Goal: Task Accomplishment & Management: Use online tool/utility

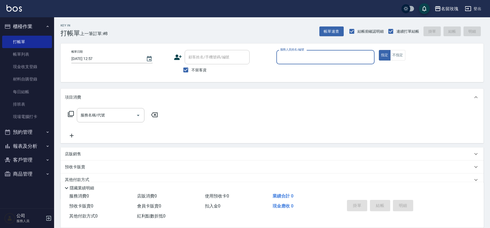
click at [300, 60] on input "服務人員姓名/編號" at bounding box center [325, 57] width 93 height 9
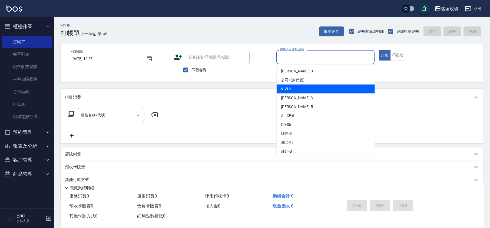
click at [290, 89] on span "VIVI -2" at bounding box center [286, 89] width 10 height 6
type input "VIVI-2"
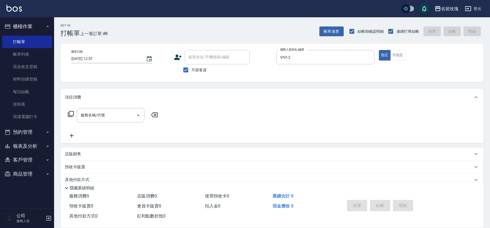
click at [67, 117] on div "服務名稱/代號 服務名稱/代號" at bounding box center [113, 115] width 96 height 14
click at [69, 115] on icon at bounding box center [71, 114] width 6 height 6
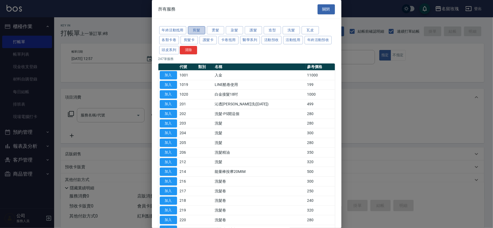
click at [201, 30] on button "剪髮" at bounding box center [196, 30] width 17 height 8
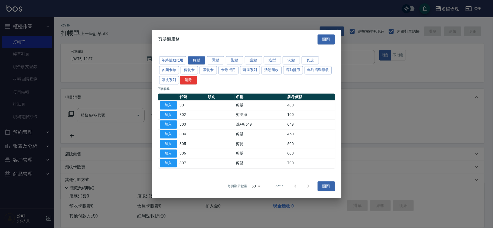
click at [222, 32] on div "剪髮類服務 關閉" at bounding box center [246, 39] width 189 height 19
click at [233, 60] on button "染髮" at bounding box center [234, 60] width 17 height 8
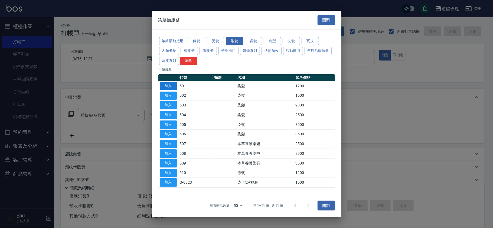
click at [168, 82] on button "加入" at bounding box center [168, 86] width 17 height 8
type input "染髮(501)"
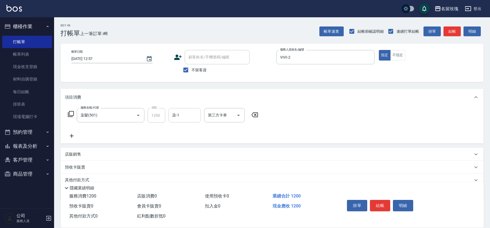
click at [187, 113] on input "染-1" at bounding box center [185, 115] width 28 height 9
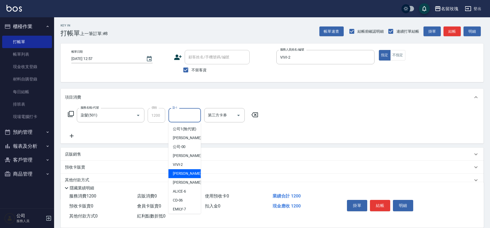
scroll to position [106, 0]
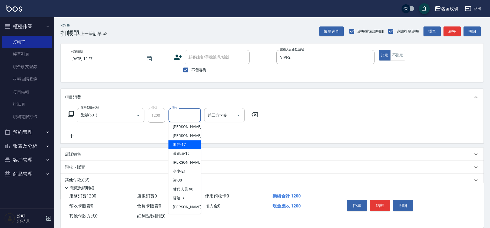
click at [182, 145] on span "湘芸 -17" at bounding box center [179, 145] width 13 height 6
type input "湘芸-17"
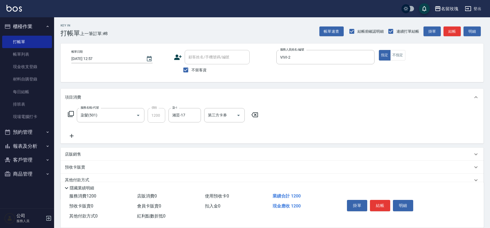
click at [73, 137] on icon at bounding box center [72, 136] width 14 height 6
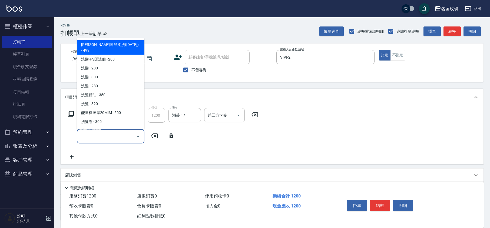
click at [95, 135] on input "服務名稱/代號" at bounding box center [106, 136] width 55 height 9
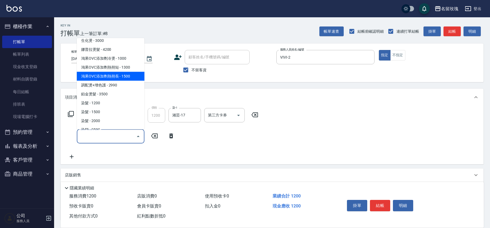
scroll to position [397, 0]
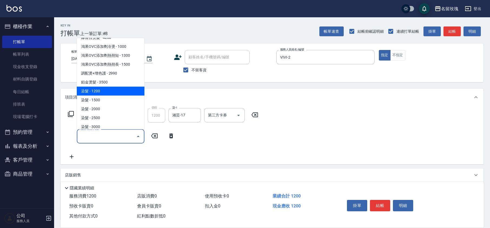
click at [105, 87] on span "染髮 - 1200" at bounding box center [111, 91] width 68 height 9
type input "染髮(501)"
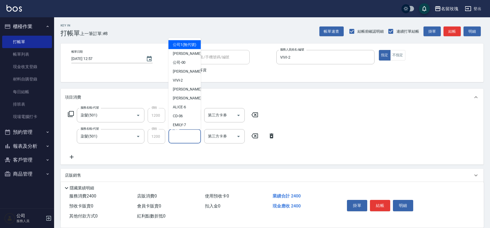
click at [184, 140] on input "染-1" at bounding box center [185, 136] width 28 height 9
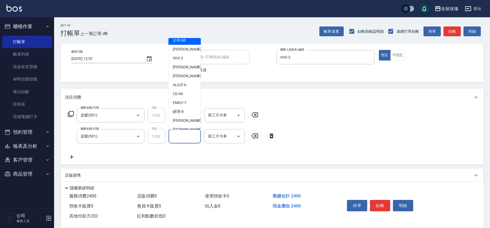
scroll to position [106, 0]
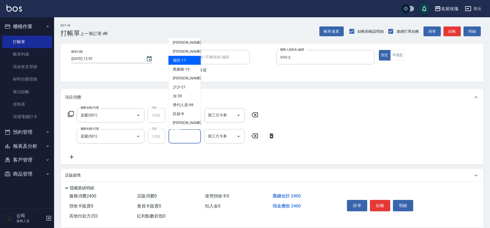
click at [183, 62] on span "湘芸 -17" at bounding box center [179, 61] width 13 height 6
type input "湘芸-17"
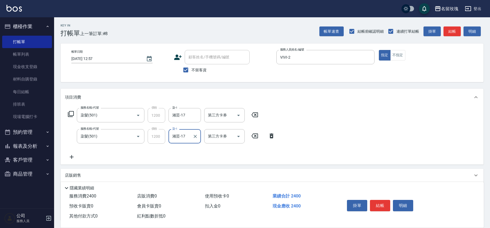
click at [84, 158] on div "服務名稱/代號 染髮(501) 服務名稱/代號 價格 1200 價格 染-1 湘芸-17 染-1 第三方卡券 第三方卡券 服務名稱/代號 染髮(501) 服務…" at bounding box center [172, 134] width 214 height 52
click at [73, 155] on icon at bounding box center [72, 157] width 14 height 6
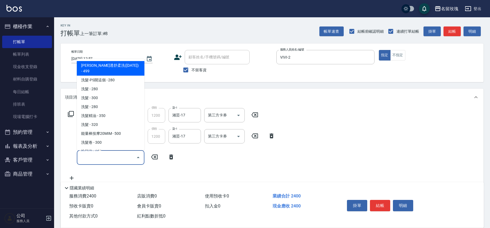
click at [100, 156] on input "服務名稱/代號" at bounding box center [106, 157] width 55 height 9
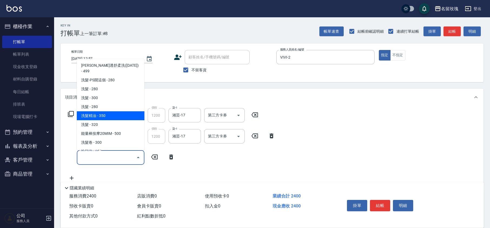
click at [103, 112] on span "洗髮精油 - 350" at bounding box center [111, 116] width 68 height 9
type input "洗髮精油(206)"
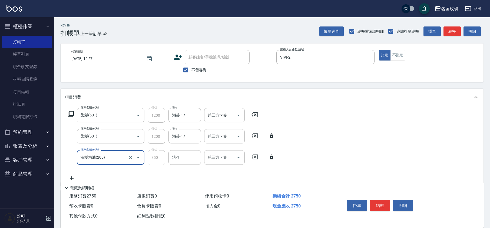
click at [73, 112] on icon at bounding box center [71, 114] width 6 height 6
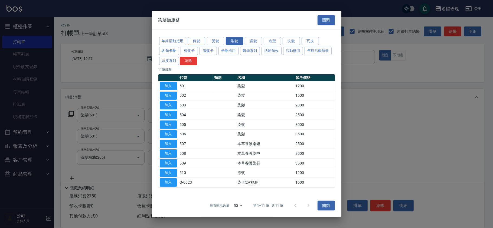
click at [201, 41] on button "剪髮" at bounding box center [196, 41] width 17 height 8
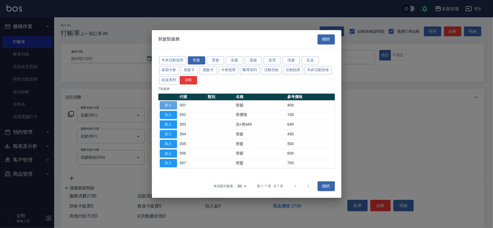
click at [171, 103] on button "加入" at bounding box center [168, 105] width 17 height 8
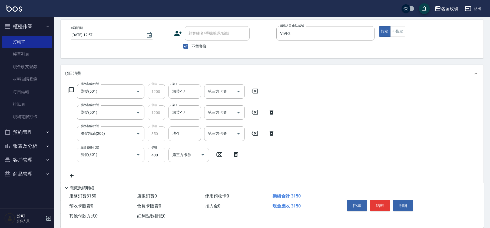
scroll to position [36, 0]
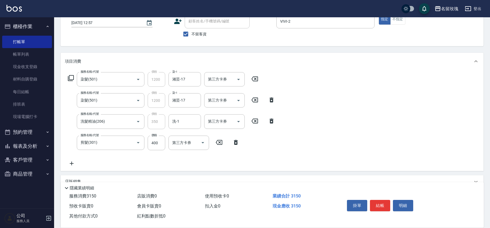
click at [237, 146] on div "服務名稱/代號 剪髮(301) 服務名稱/代號 價格 400 價格 第三方卡券 第三方卡券" at bounding box center [154, 143] width 178 height 15
click at [236, 144] on icon at bounding box center [236, 142] width 4 height 5
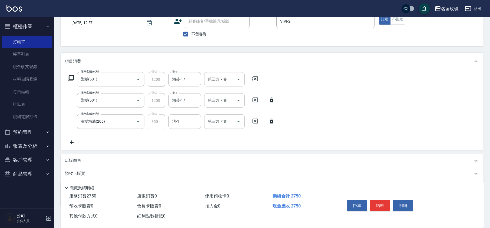
drag, startPoint x: 64, startPoint y: 77, endPoint x: 68, endPoint y: 77, distance: 3.8
click at [65, 77] on div "服務名稱/代號 染髮(501) 服務名稱/代號 價格 1200 價格 染-1 湘芸-17 染-1 第三方卡券 第三方卡券 服務名稱/代號 染髮(501) 服務…" at bounding box center [272, 110] width 423 height 80
click at [68, 76] on icon at bounding box center [71, 78] width 6 height 6
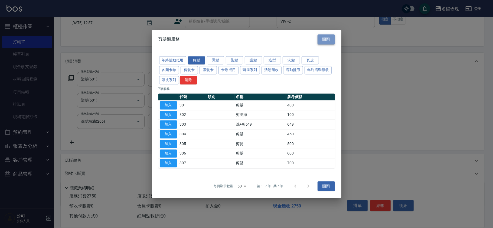
click at [324, 38] on button "關閉" at bounding box center [325, 39] width 17 height 10
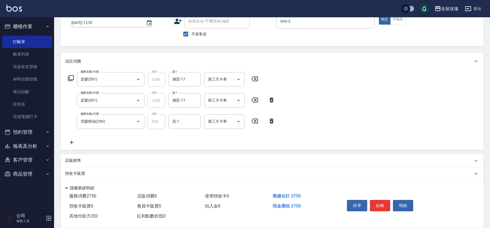
click at [274, 121] on icon at bounding box center [272, 121] width 14 height 6
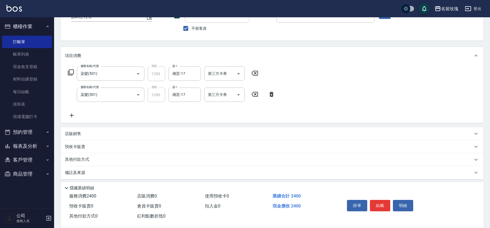
scroll to position [44, 0]
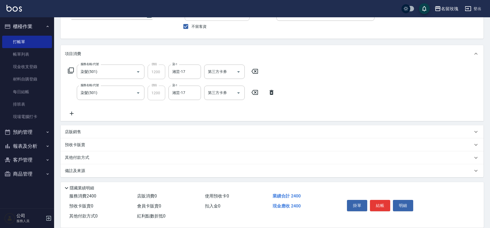
click at [77, 136] on div "店販銷售" at bounding box center [272, 132] width 423 height 13
click at [119, 152] on div "服務人員姓名/編號 服務人員姓名/編號 商品代號/名稱 商品代號/名稱" at bounding box center [135, 152] width 140 height 14
click at [125, 152] on input "商品代號/名稱" at bounding box center [154, 151] width 63 height 9
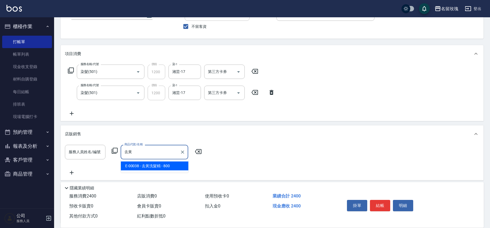
click at [136, 167] on span "E-00038 - 去黃洗髮精 - 800" at bounding box center [155, 166] width 68 height 9
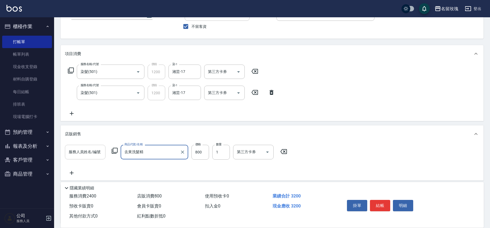
type input "去黃洗髮精"
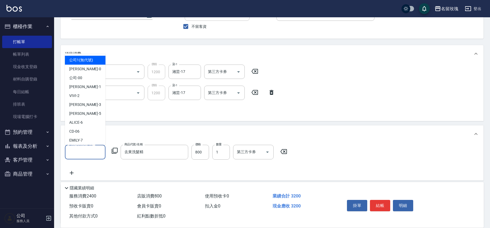
click at [77, 156] on input "服務人員姓名/編號" at bounding box center [85, 151] width 36 height 9
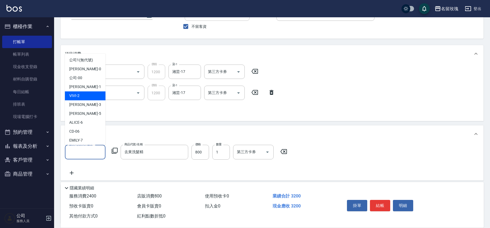
click at [74, 96] on span "VIVI -2" at bounding box center [74, 96] width 10 height 6
type input "VIVI-2"
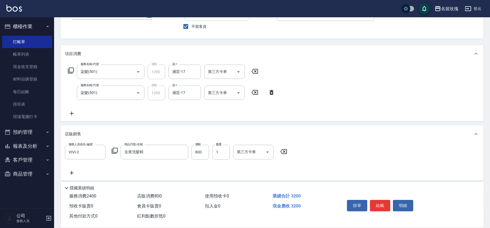
click at [69, 113] on icon at bounding box center [72, 113] width 14 height 6
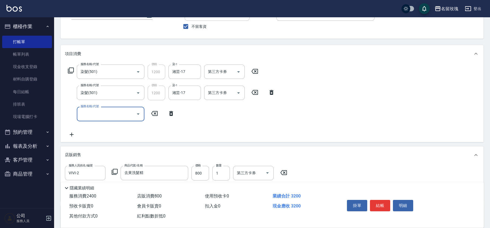
click at [115, 112] on input "服務名稱/代號" at bounding box center [106, 113] width 55 height 9
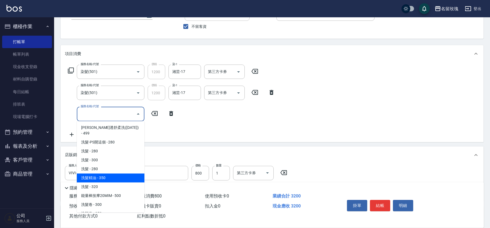
click at [109, 174] on span "洗髮精油 - 350" at bounding box center [111, 178] width 68 height 9
type input "洗髮精油(206)"
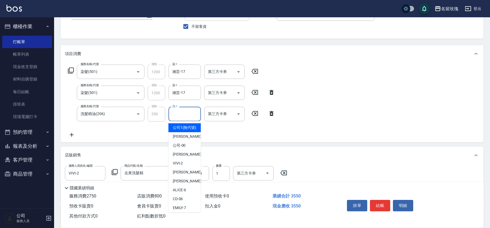
click at [185, 116] on input "洗-1" at bounding box center [185, 113] width 28 height 9
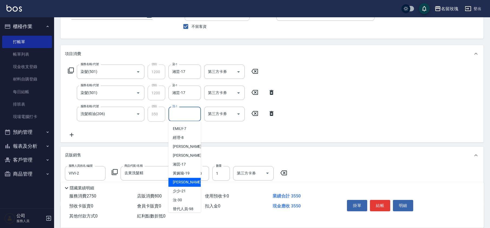
scroll to position [106, 0]
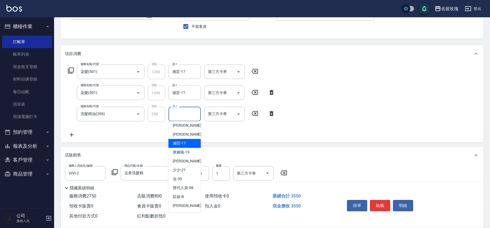
click at [180, 144] on span "湘芸 -17" at bounding box center [179, 144] width 13 height 6
type input "湘芸-17"
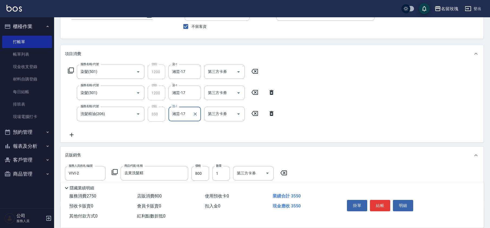
click at [312, 118] on div "服務名稱/代號 染髮(501) 服務名稱/代號 價格 1200 價格 染-1 湘芸-17 染-1 第三方卡券 第三方卡券 服務名稱/代號 染髮(501) 服務…" at bounding box center [272, 103] width 423 height 80
click at [70, 71] on icon at bounding box center [71, 70] width 6 height 6
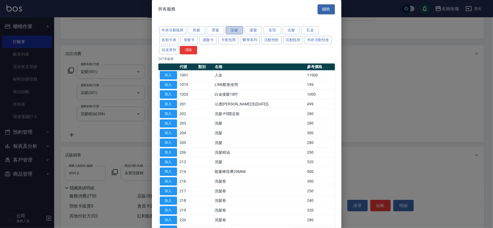
click at [226, 30] on button "染髮" at bounding box center [234, 30] width 17 height 8
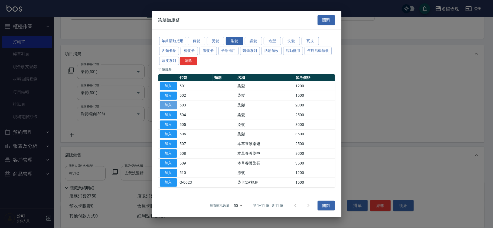
click at [168, 104] on button "加入" at bounding box center [168, 105] width 17 height 8
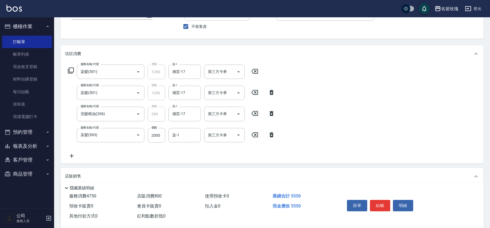
click at [274, 136] on icon at bounding box center [272, 135] width 14 height 6
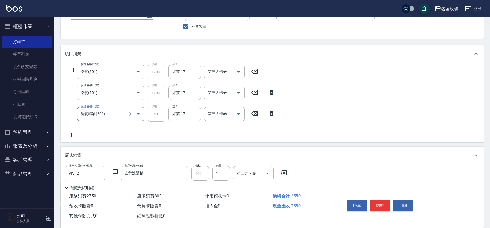
click at [71, 71] on icon at bounding box center [71, 70] width 6 height 6
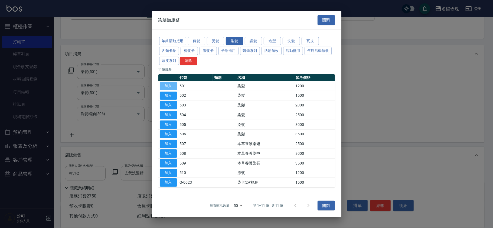
click at [165, 86] on button "加入" at bounding box center [168, 86] width 17 height 8
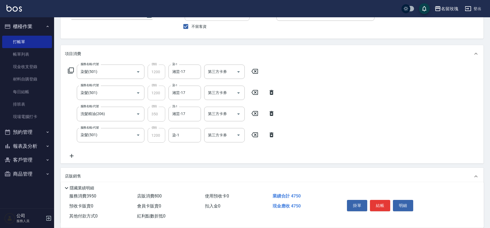
drag, startPoint x: 100, startPoint y: 137, endPoint x: 102, endPoint y: 146, distance: 9.7
click at [100, 136] on input "染髮(501)" at bounding box center [103, 135] width 48 height 9
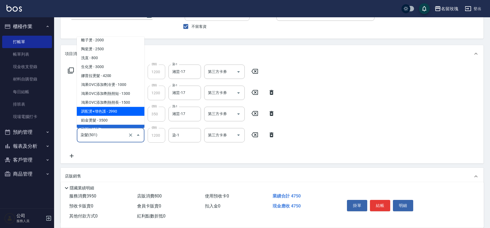
scroll to position [393, 0]
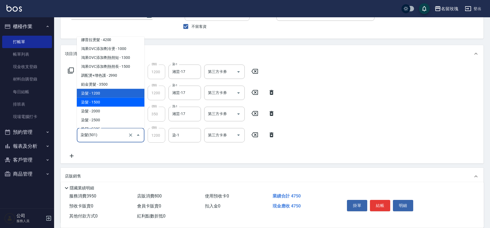
click at [100, 99] on span "染髮 - 1500" at bounding box center [111, 102] width 68 height 9
type input "染髮(502)"
type input "1500"
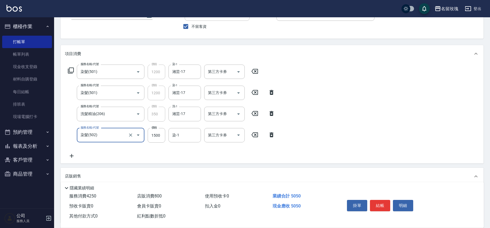
click at [109, 135] on input "染髮(502)" at bounding box center [103, 135] width 48 height 9
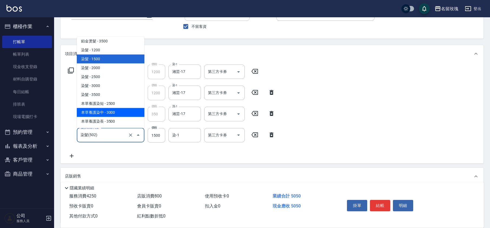
scroll to position [438, 0]
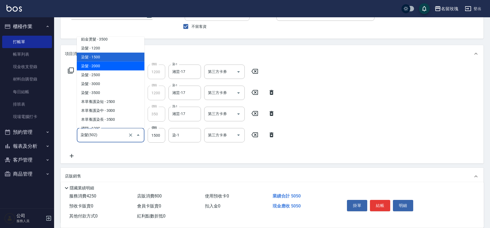
click at [107, 64] on span "染髮 - 2000" at bounding box center [111, 66] width 68 height 9
type input "染髮(503)"
type input "2000"
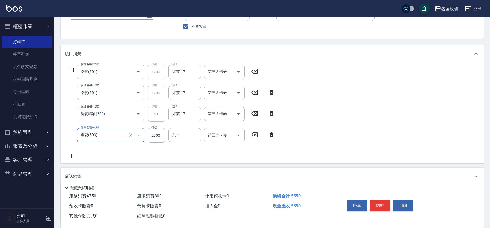
click at [100, 134] on input "染髮(503)" at bounding box center [103, 135] width 48 height 9
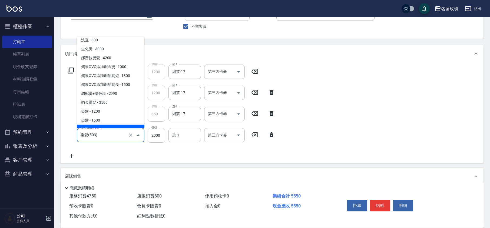
click at [156, 135] on input "2000" at bounding box center [157, 135] width 18 height 15
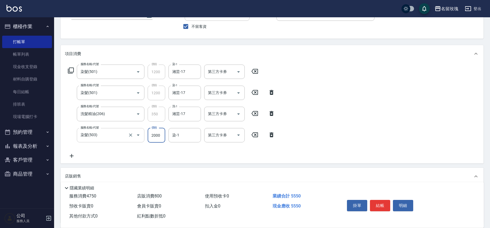
click at [119, 137] on input "染髮(503)" at bounding box center [103, 135] width 48 height 9
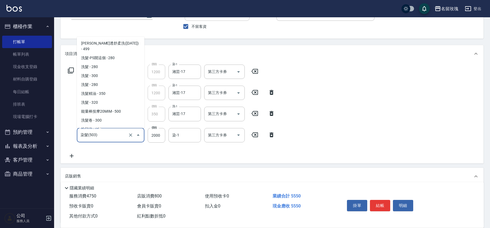
click at [112, 133] on input "染髮(503)" at bounding box center [103, 135] width 48 height 9
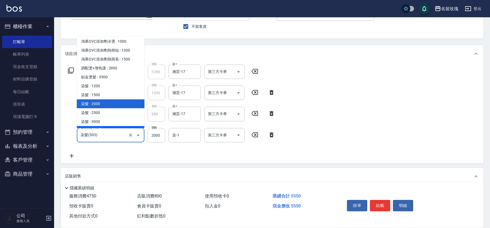
scroll to position [411, 0]
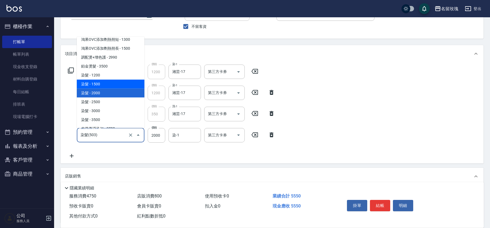
click at [101, 80] on span "染髮 - 1500" at bounding box center [111, 84] width 68 height 9
type input "染髮(502)"
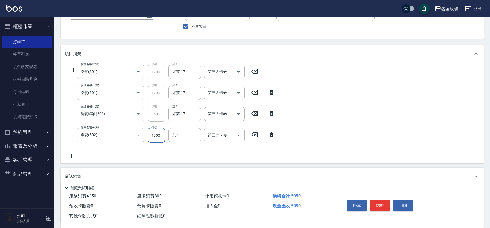
click at [154, 133] on input "1500" at bounding box center [157, 135] width 18 height 15
click at [156, 134] on input "1500" at bounding box center [157, 135] width 18 height 15
type input "1800"
click at [273, 115] on icon at bounding box center [272, 113] width 4 height 5
type input "染髮(502)"
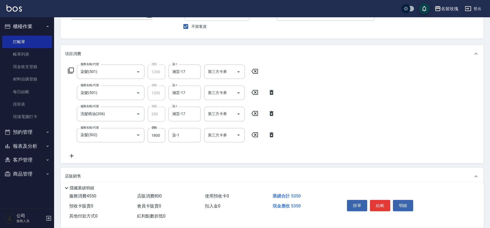
type input "1800"
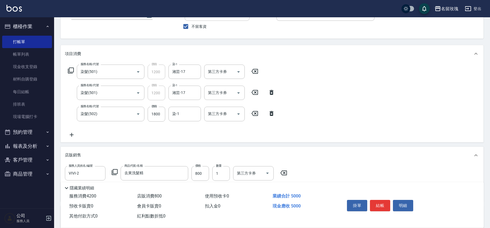
click at [73, 135] on icon at bounding box center [72, 135] width 4 height 4
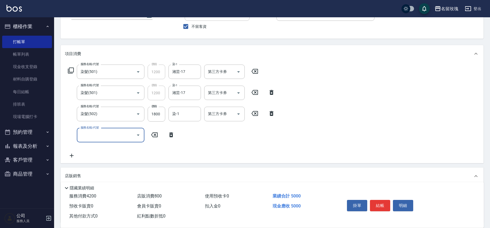
click at [110, 133] on input "服務名稱/代號" at bounding box center [106, 135] width 55 height 9
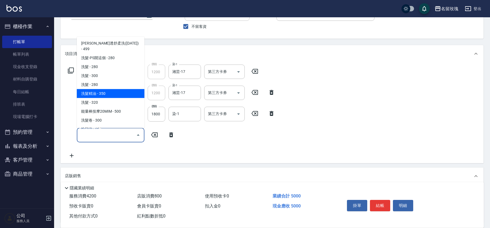
click at [123, 90] on span "洗髮精油 - 350" at bounding box center [111, 93] width 68 height 9
type input "洗髮精油(206)"
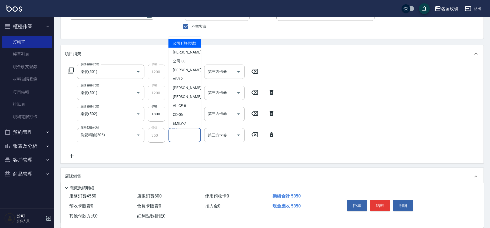
click at [186, 136] on input "洗-1" at bounding box center [185, 135] width 28 height 9
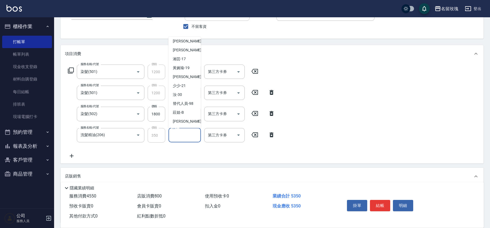
scroll to position [106, 0]
click at [184, 60] on span "湘芸 -17" at bounding box center [179, 59] width 13 height 6
type input "湘芸-17"
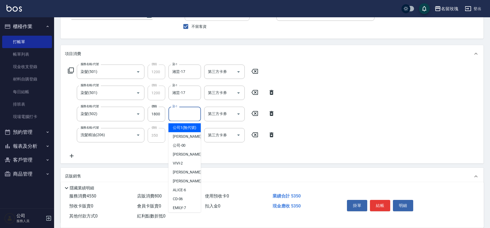
click at [182, 119] on input "染-1" at bounding box center [185, 113] width 28 height 9
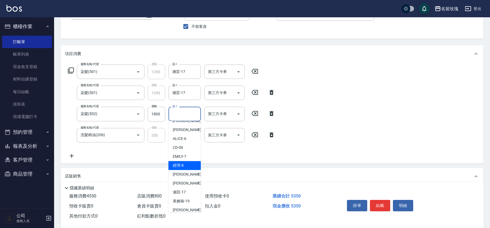
scroll to position [106, 0]
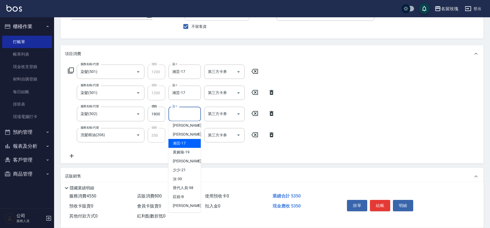
click at [185, 144] on span "湘芸 -17" at bounding box center [179, 144] width 13 height 6
type input "湘芸-17"
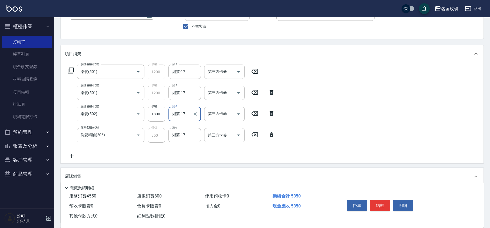
click at [310, 126] on div "服務名稱/代號 染髮(501) 服務名稱/代號 價格 1200 價格 染-1 湘芸-17 染-1 第三方卡券 第三方卡券 服務名稱/代號 染髮(501) 服務…" at bounding box center [272, 113] width 423 height 101
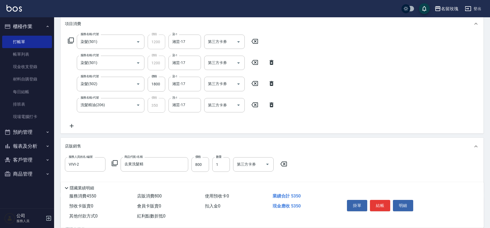
scroll to position [0, 0]
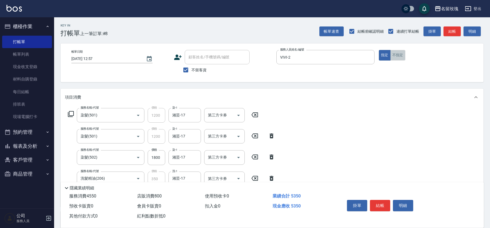
click at [393, 58] on button "不指定" at bounding box center [398, 55] width 15 height 11
click at [372, 202] on button "結帳" at bounding box center [380, 205] width 20 height 11
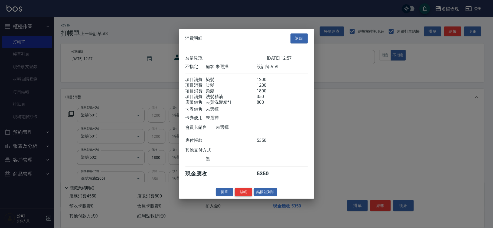
click at [242, 195] on button "結帳" at bounding box center [243, 192] width 17 height 8
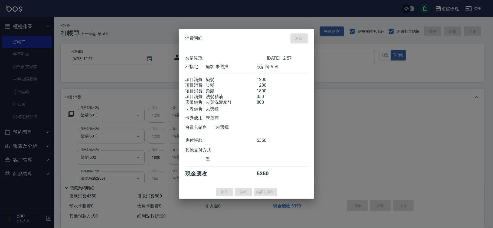
type input "[DATE] 15:41"
